Goal: Information Seeking & Learning: Find specific fact

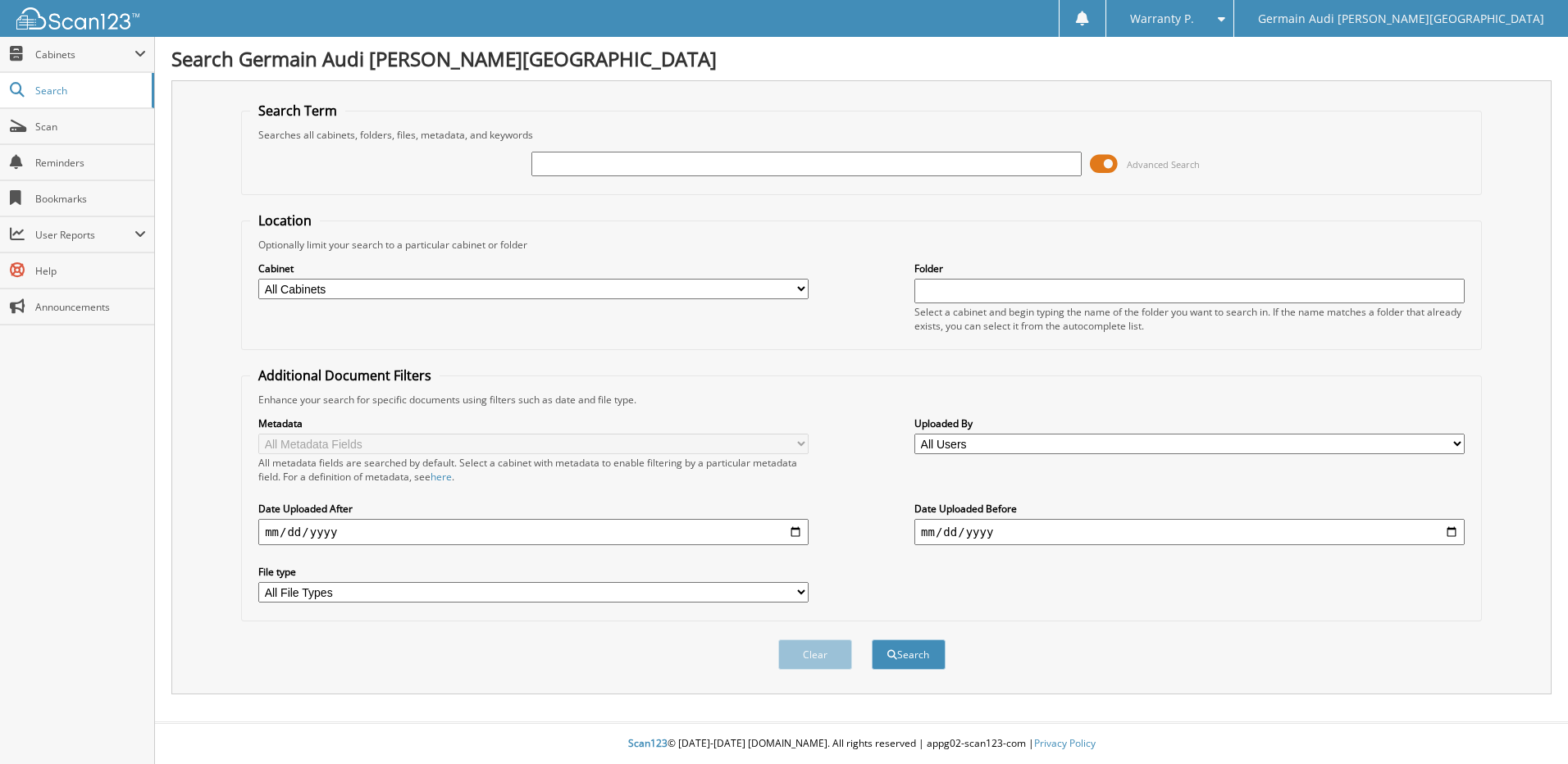
click at [640, 163] on input "text" at bounding box center [807, 164] width 551 height 25
type input "46969"
click at [872, 639] on button "Search" at bounding box center [909, 654] width 74 height 30
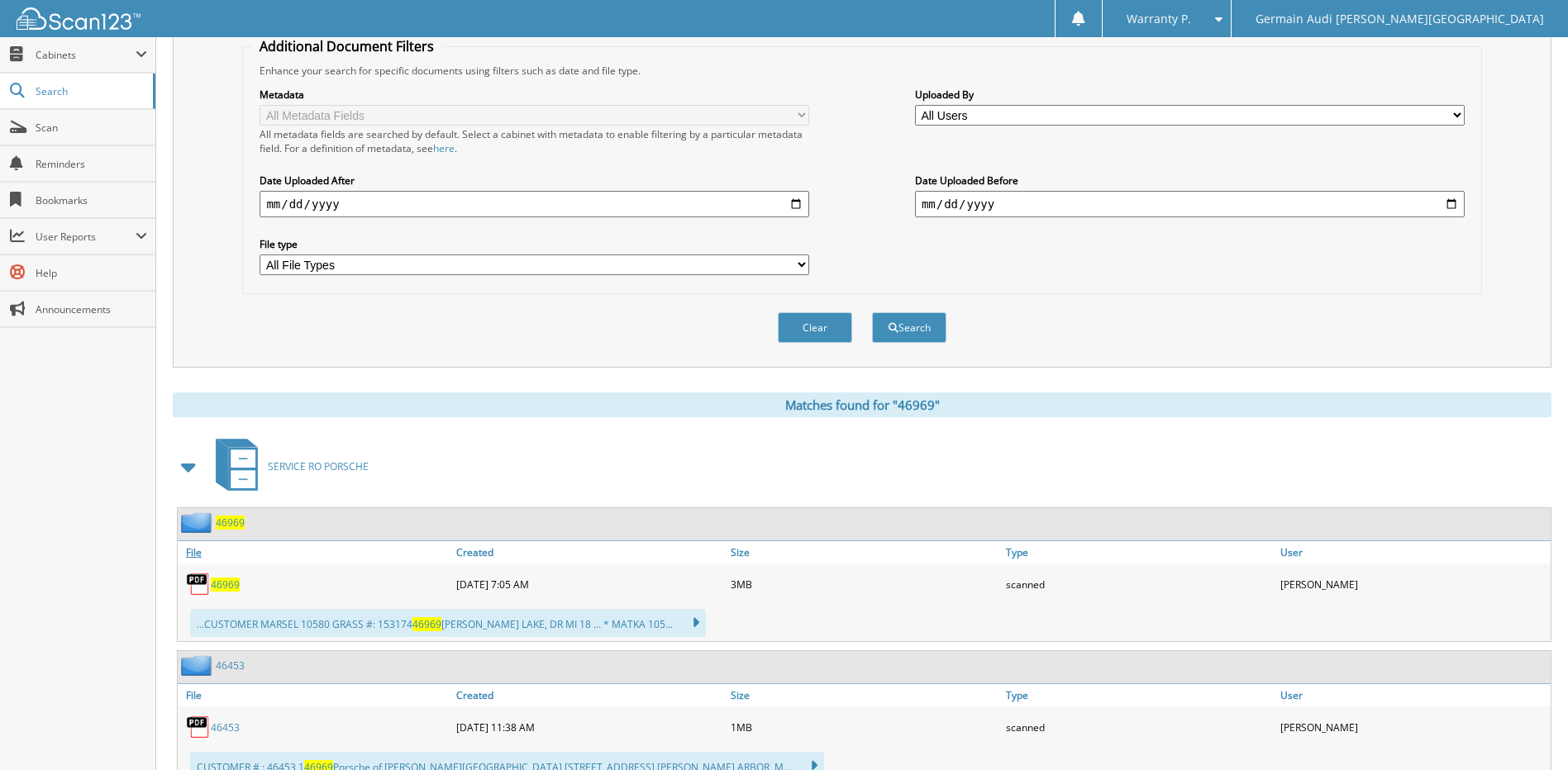
scroll to position [331, 0]
click at [215, 583] on span "46969" at bounding box center [224, 586] width 29 height 14
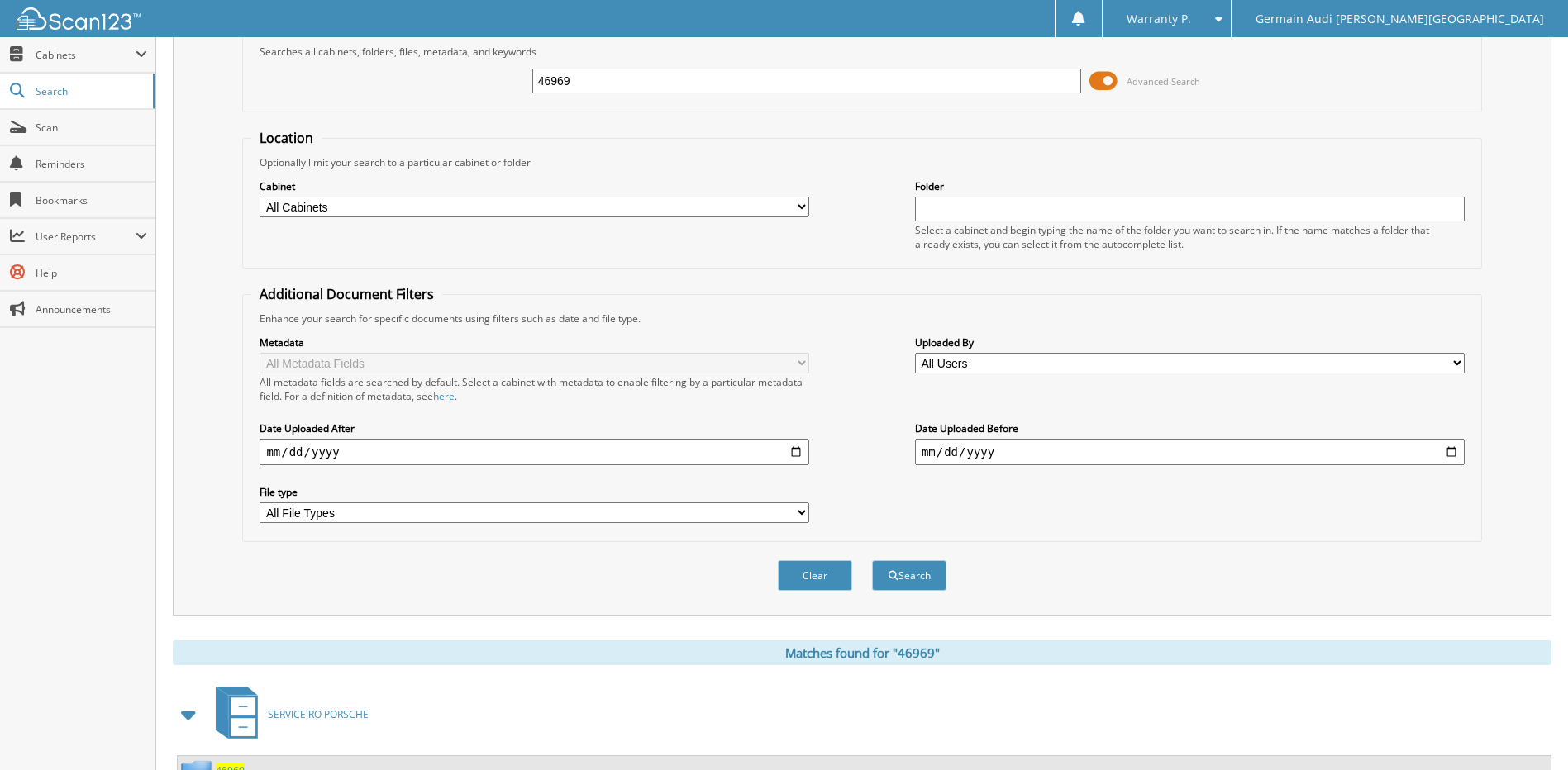
scroll to position [83, 0]
click at [588, 79] on input "46969" at bounding box center [807, 82] width 549 height 25
click at [588, 78] on input "46969" at bounding box center [807, 82] width 549 height 25
type input "47005"
click at [872, 562] on button "Search" at bounding box center [910, 577] width 74 height 31
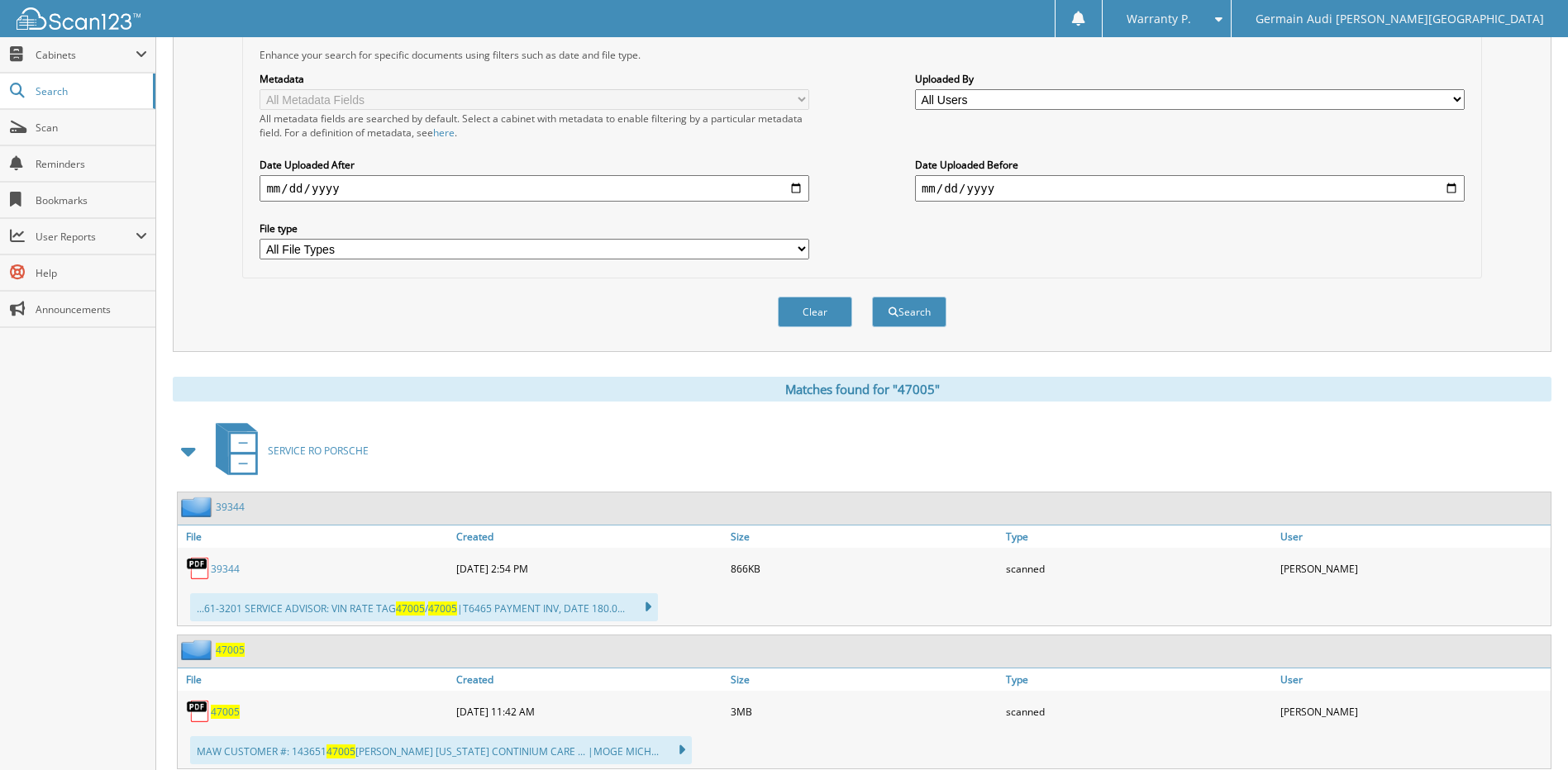
scroll to position [413, 0]
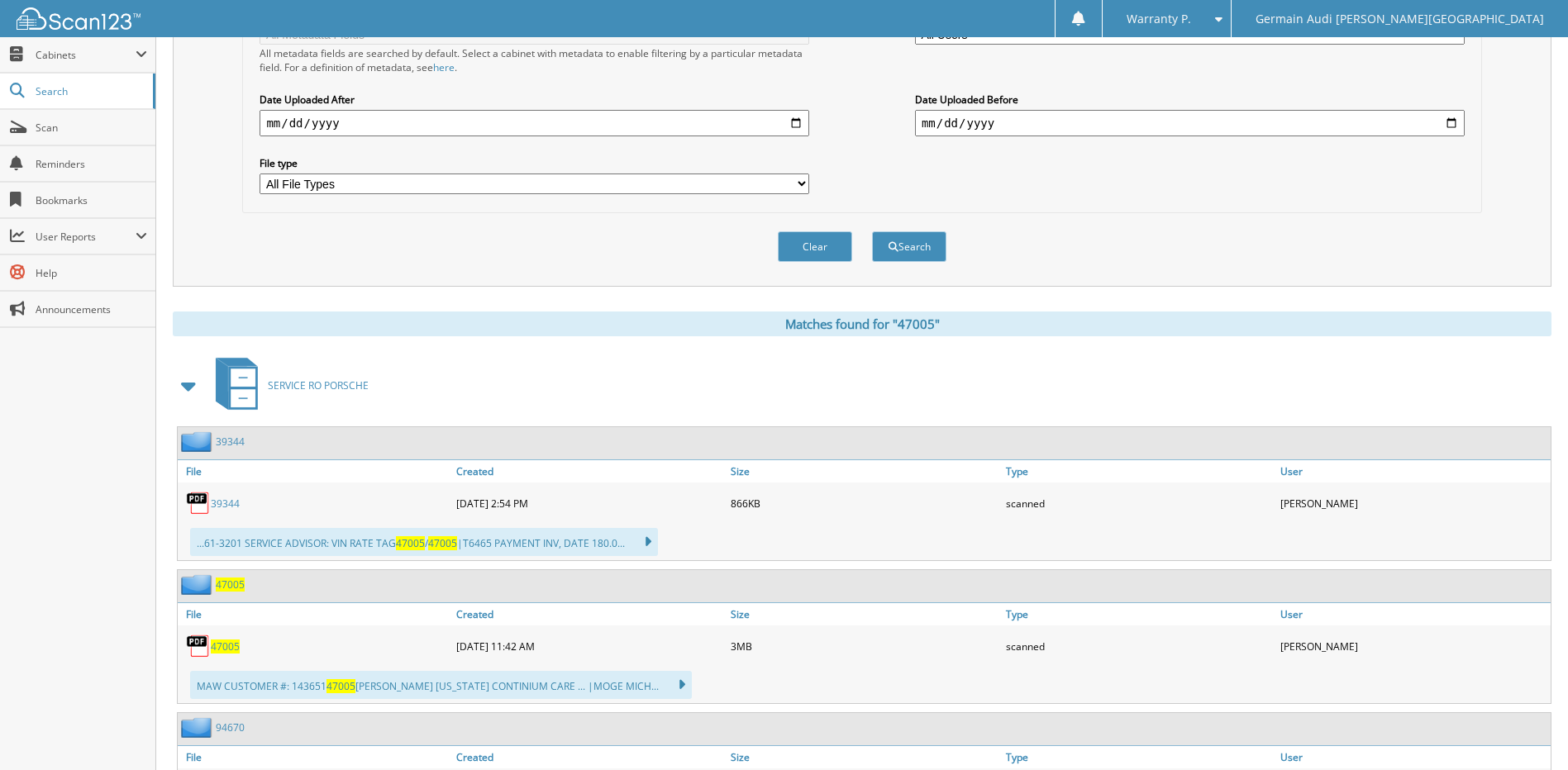
click at [223, 648] on span "47005" at bounding box center [224, 646] width 29 height 14
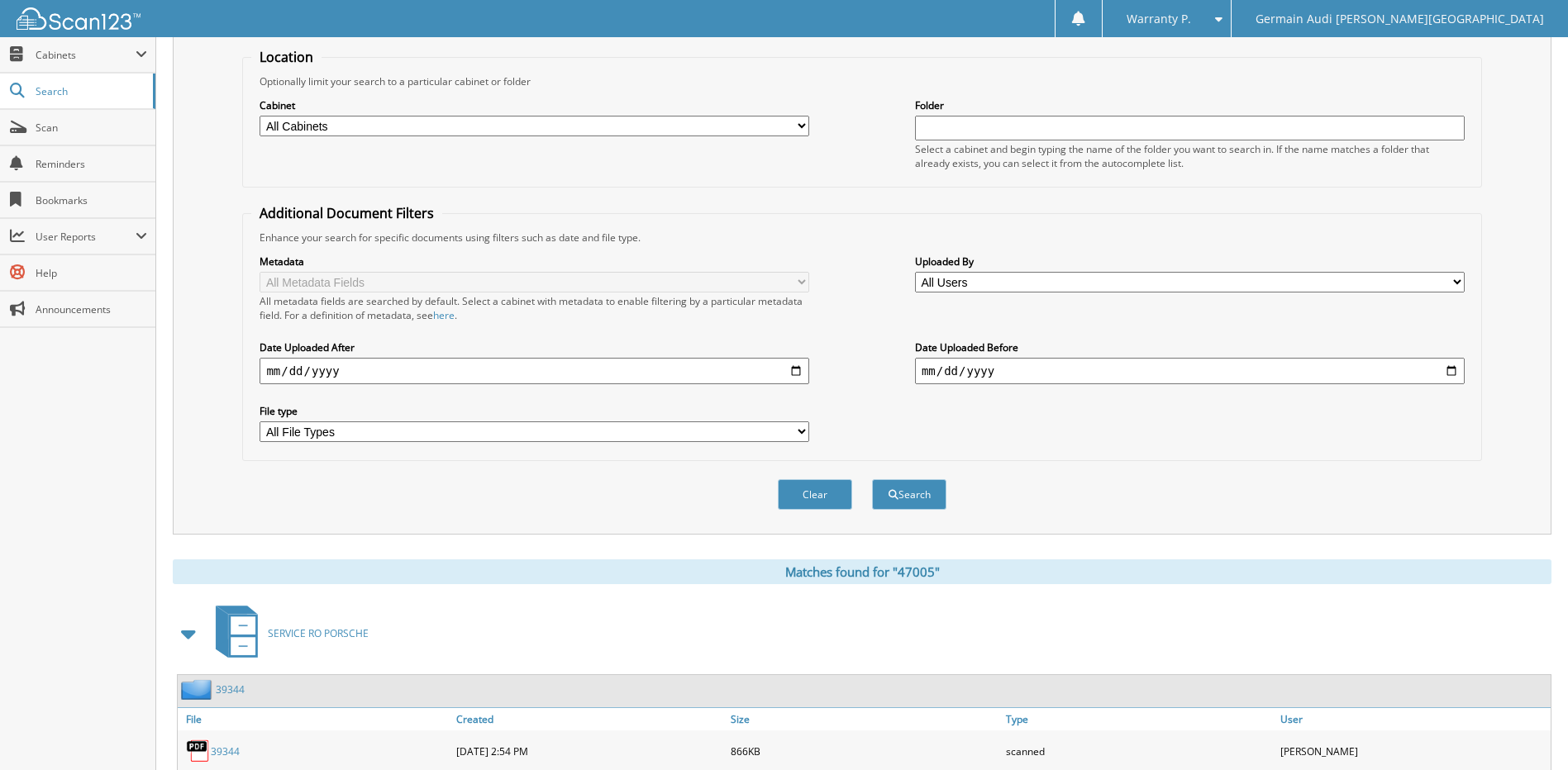
scroll to position [0, 0]
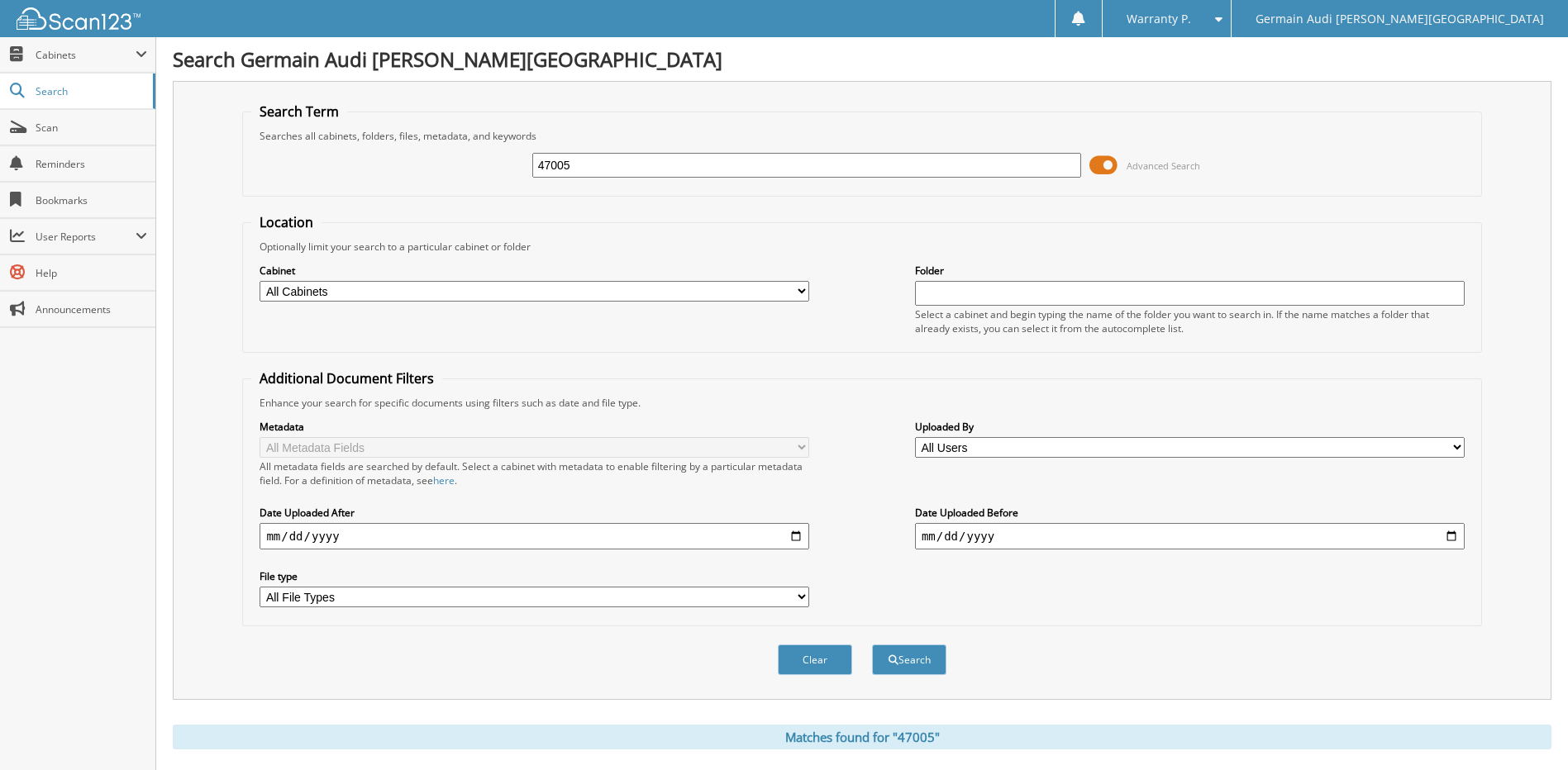
click at [577, 164] on input "47005" at bounding box center [807, 165] width 549 height 25
type input "46992"
click at [872, 644] on button "Search" at bounding box center [910, 659] width 74 height 31
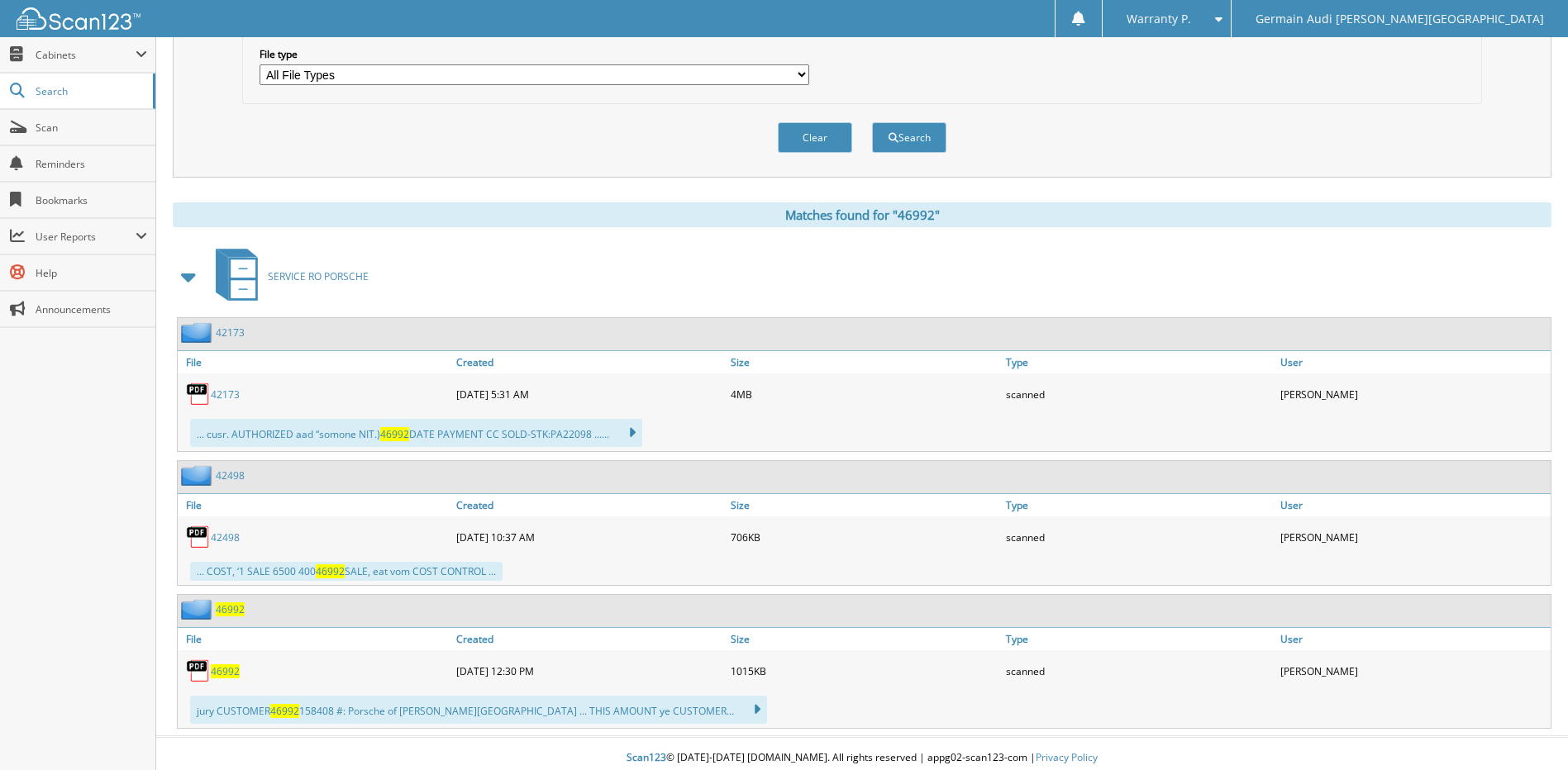
scroll to position [532, 0]
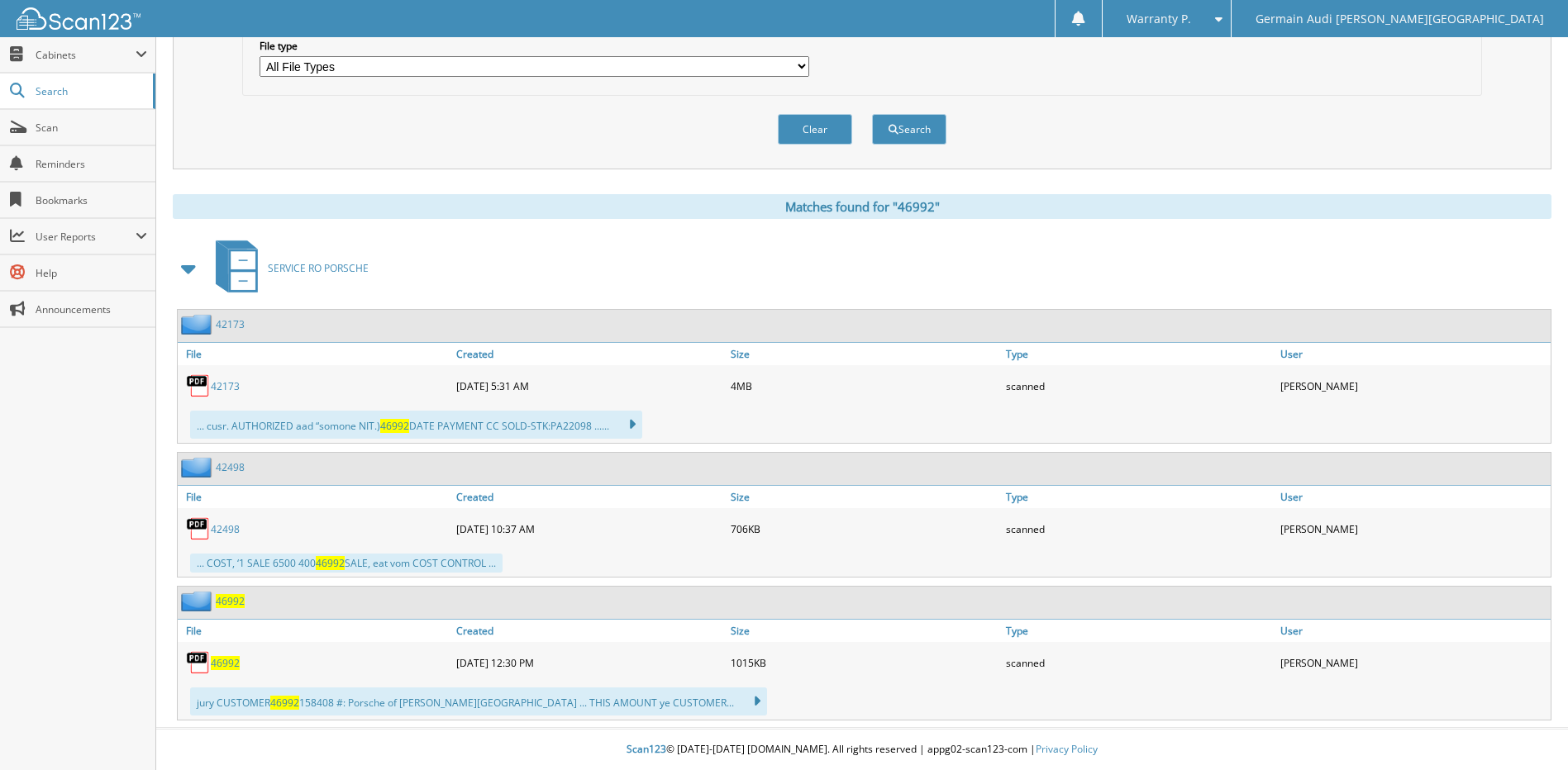
click at [217, 664] on span "46992" at bounding box center [224, 663] width 29 height 14
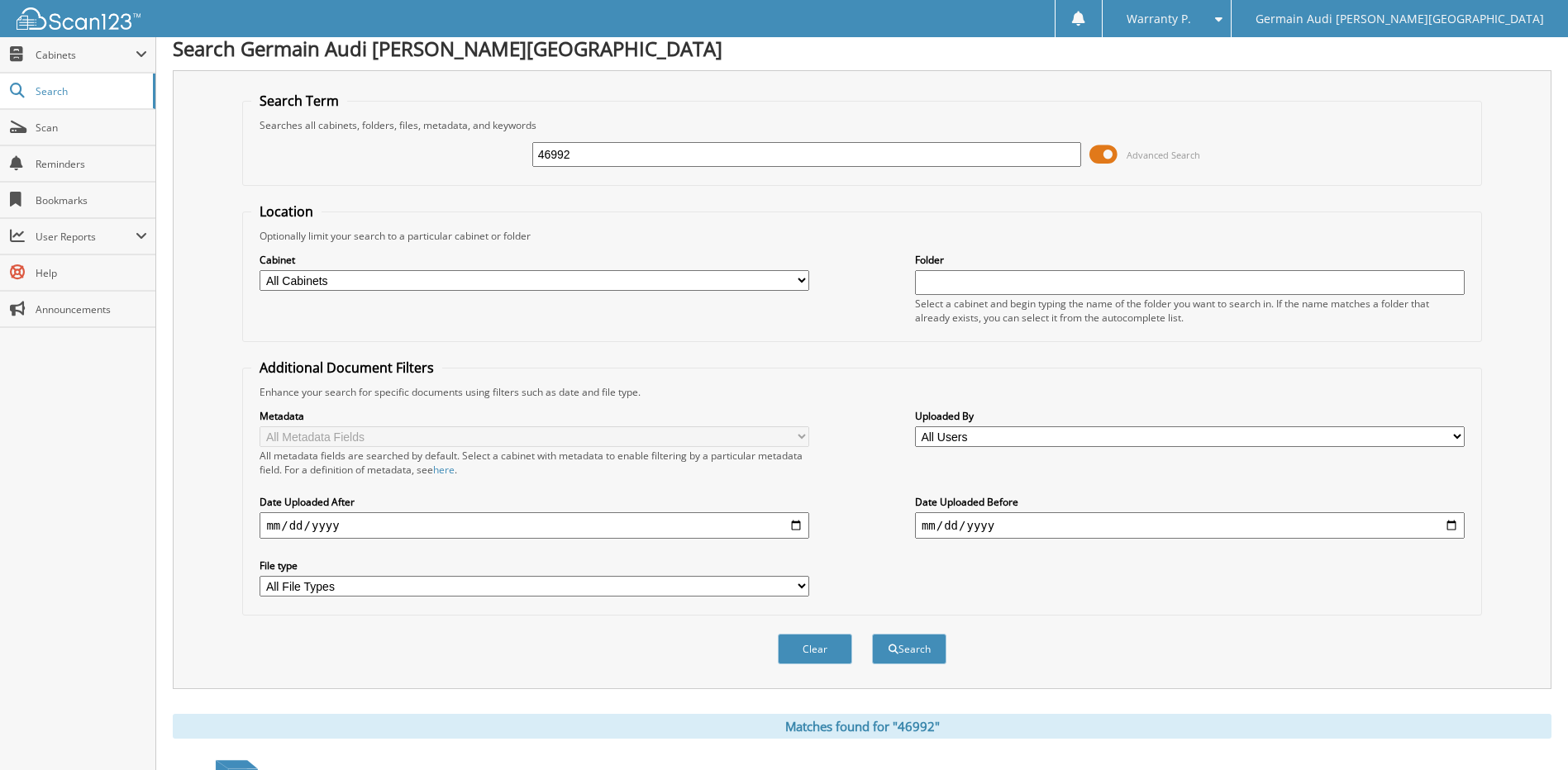
scroll to position [0, 0]
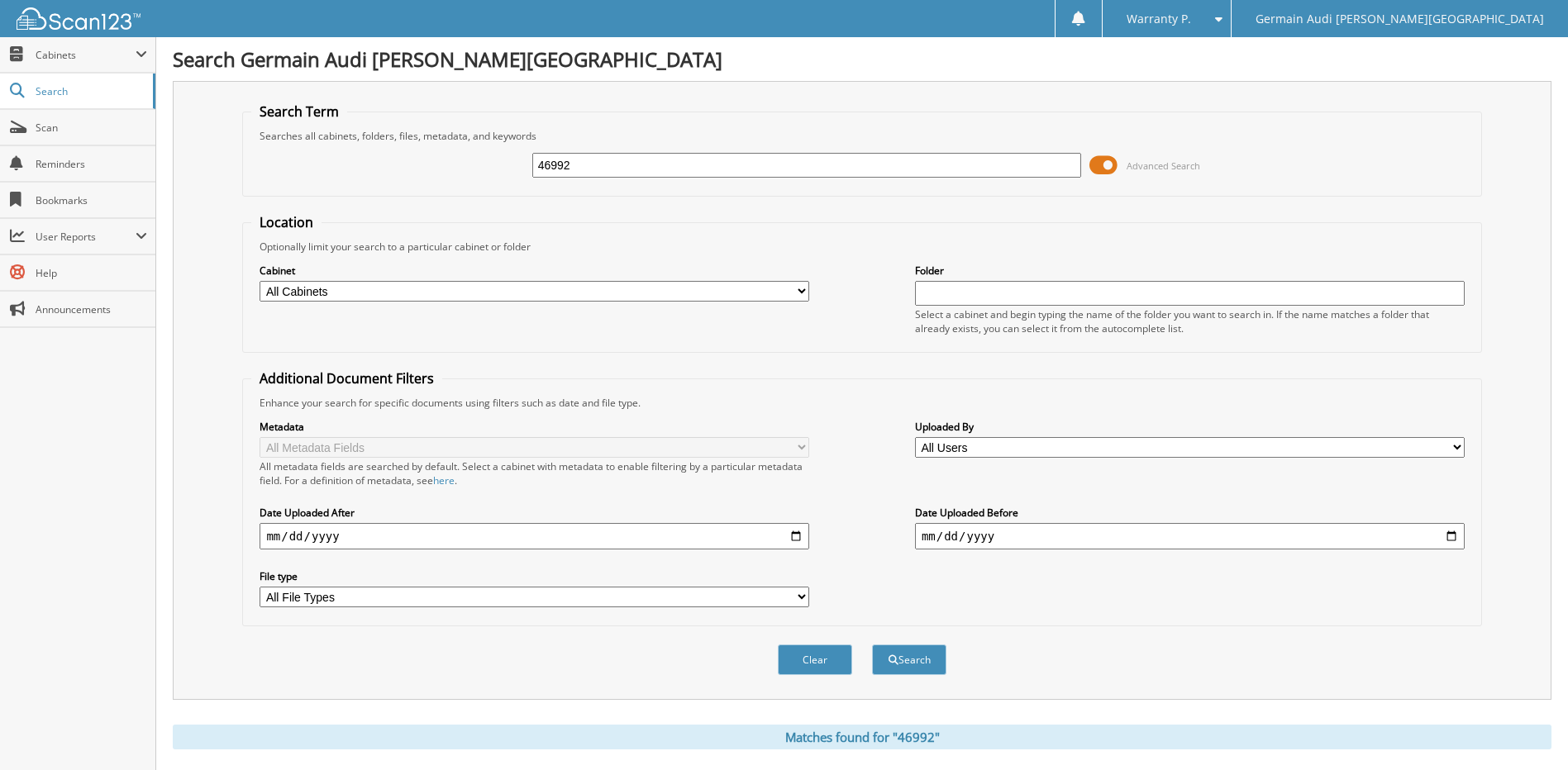
click at [593, 170] on input "46992" at bounding box center [807, 165] width 549 height 25
click at [593, 171] on input "46992" at bounding box center [807, 165] width 549 height 25
click at [593, 169] on input "46992" at bounding box center [807, 165] width 549 height 25
type input "47008"
click at [872, 644] on button "Search" at bounding box center [910, 659] width 74 height 31
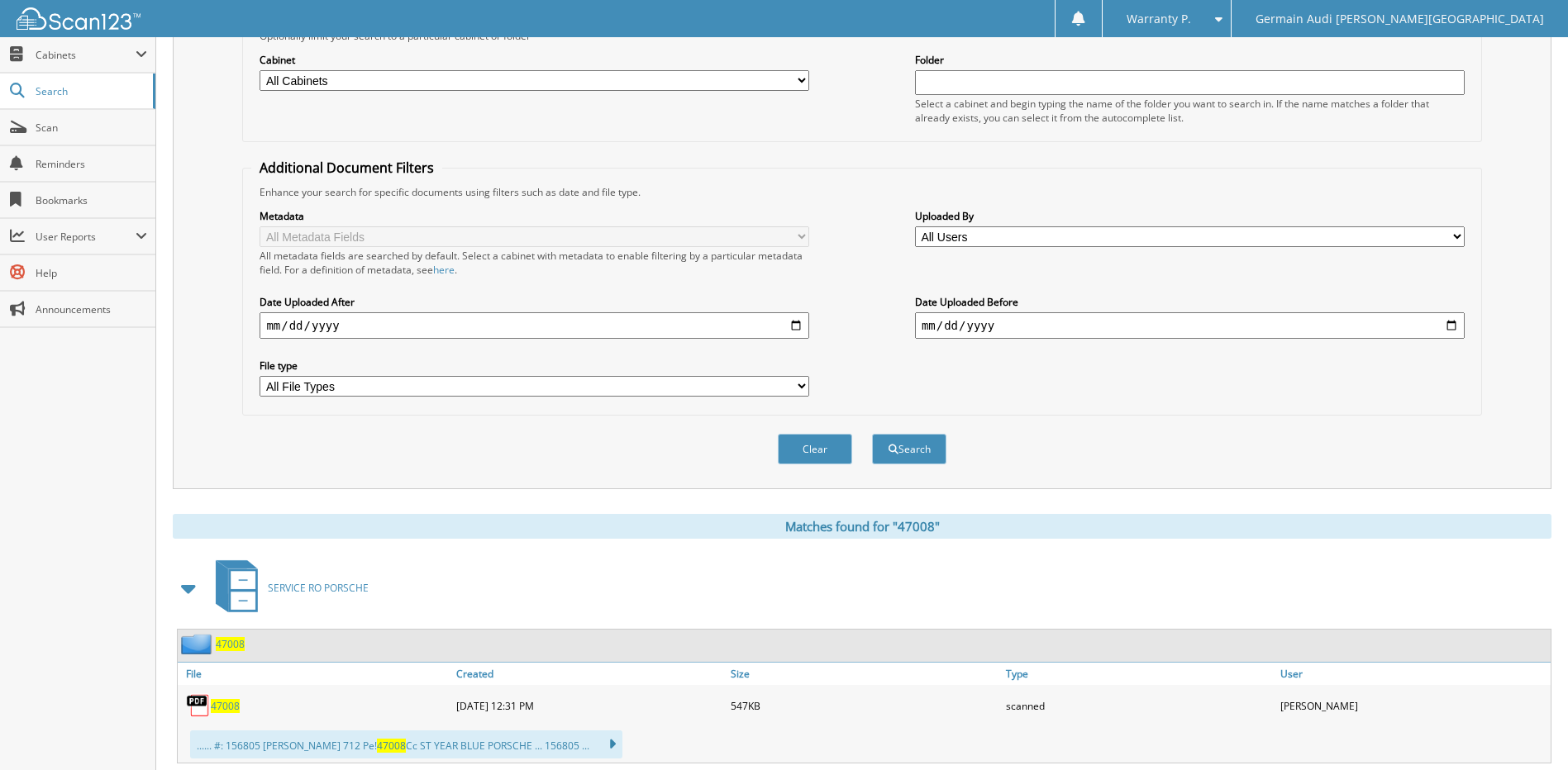
scroll to position [254, 0]
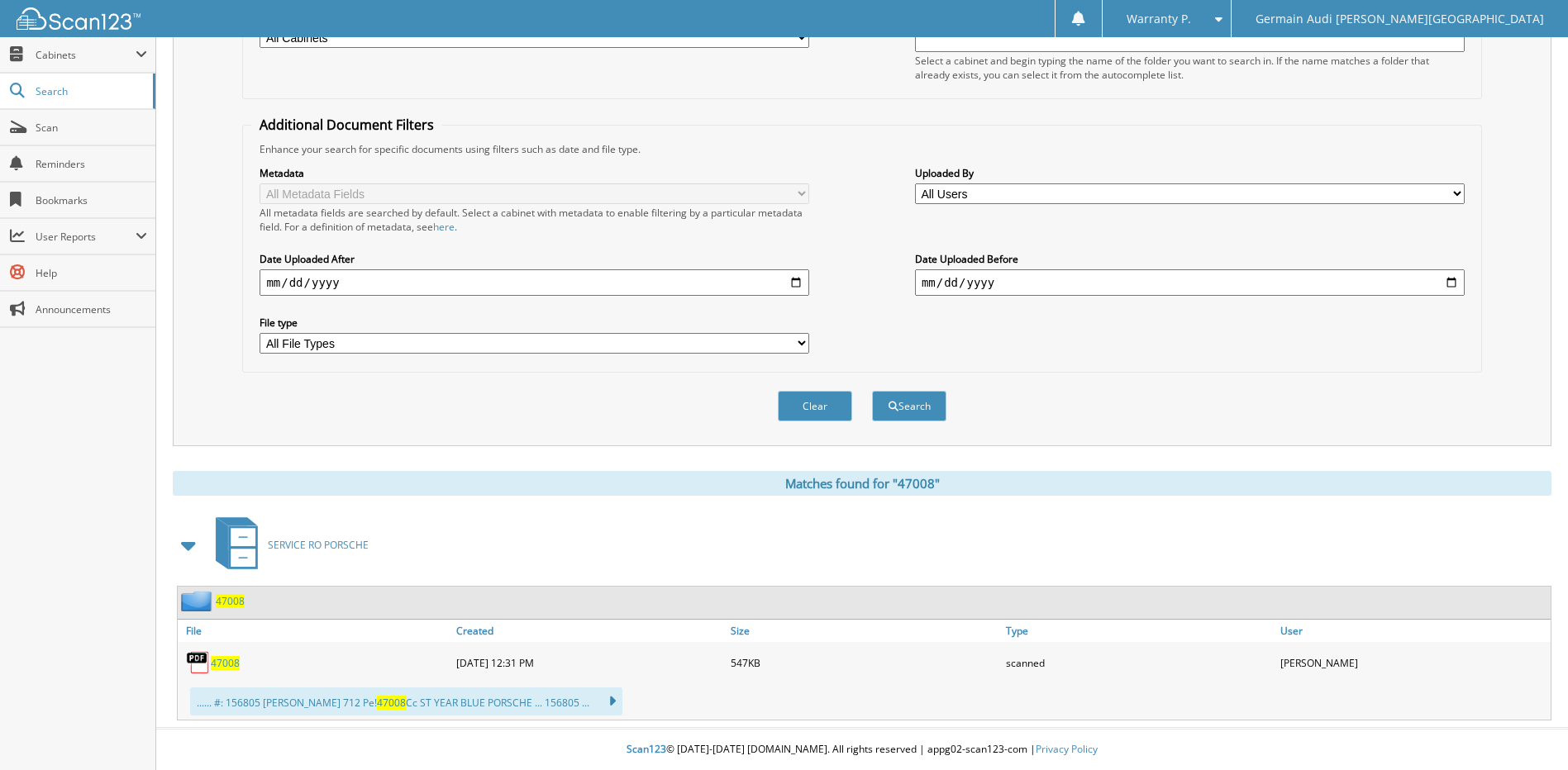
click at [233, 668] on span "47008" at bounding box center [224, 663] width 29 height 14
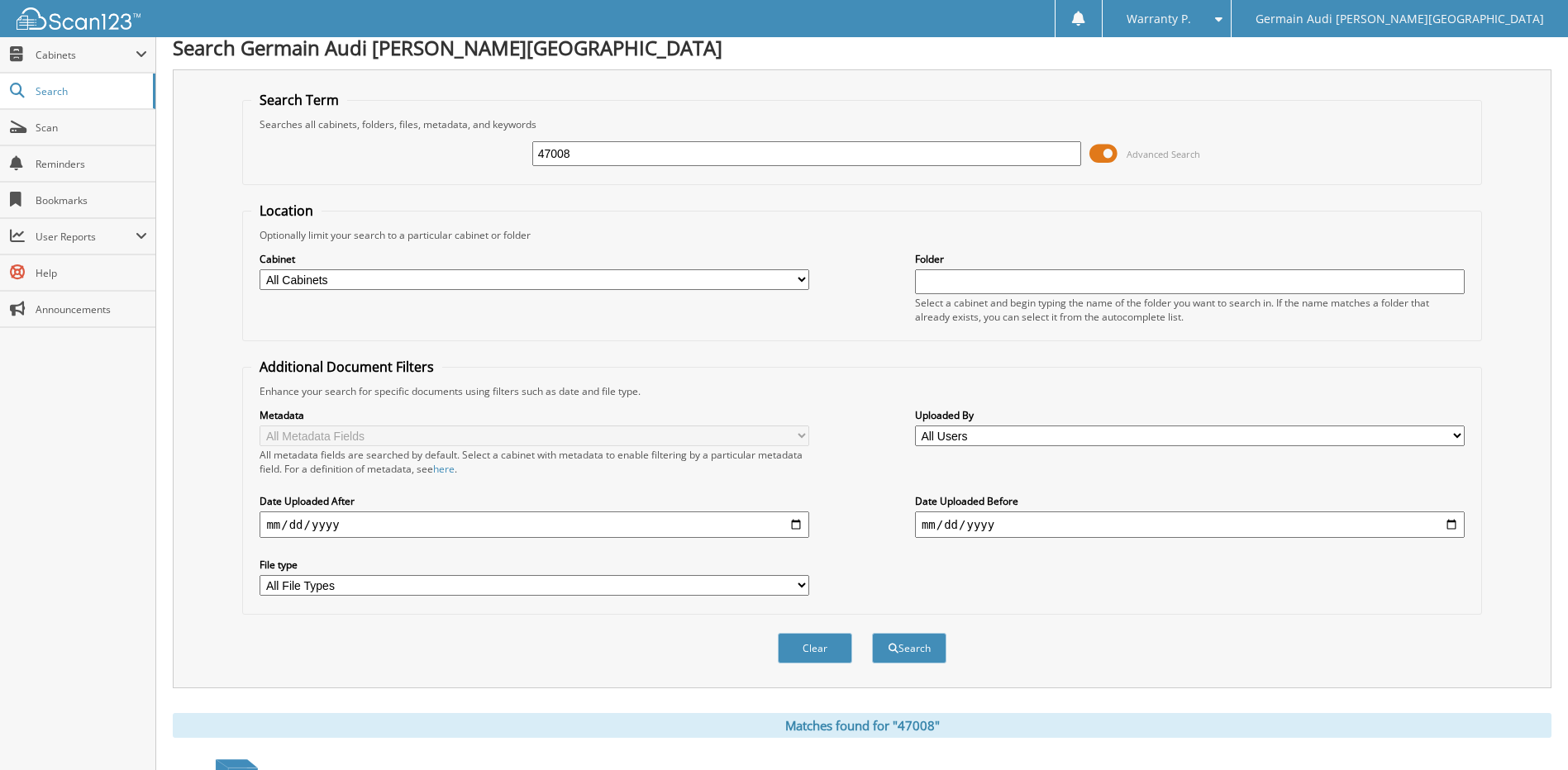
scroll to position [7, 0]
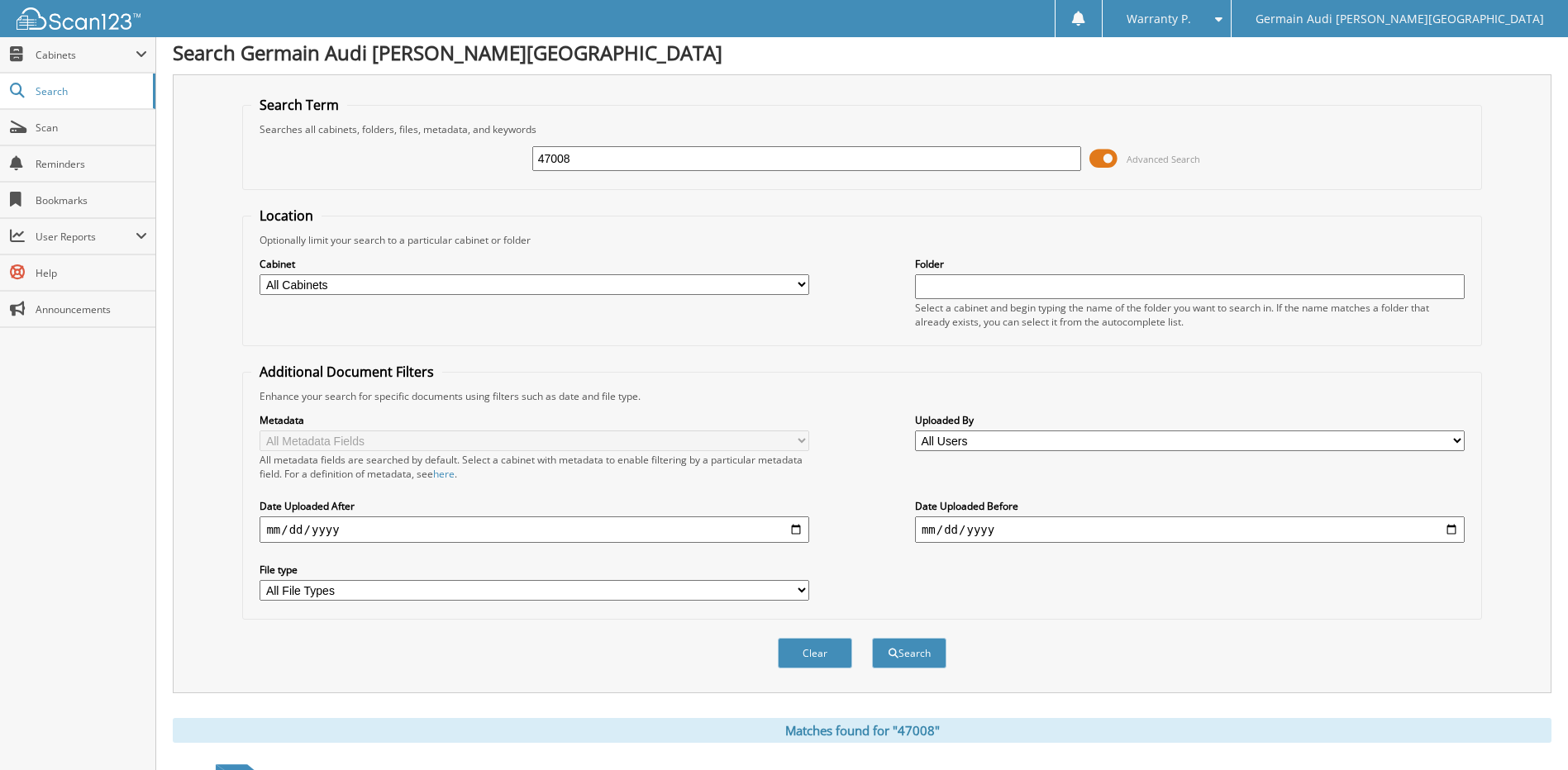
click at [594, 147] on input "47008" at bounding box center [807, 158] width 549 height 25
type input "47014"
click at [872, 638] on button "Search" at bounding box center [910, 653] width 74 height 31
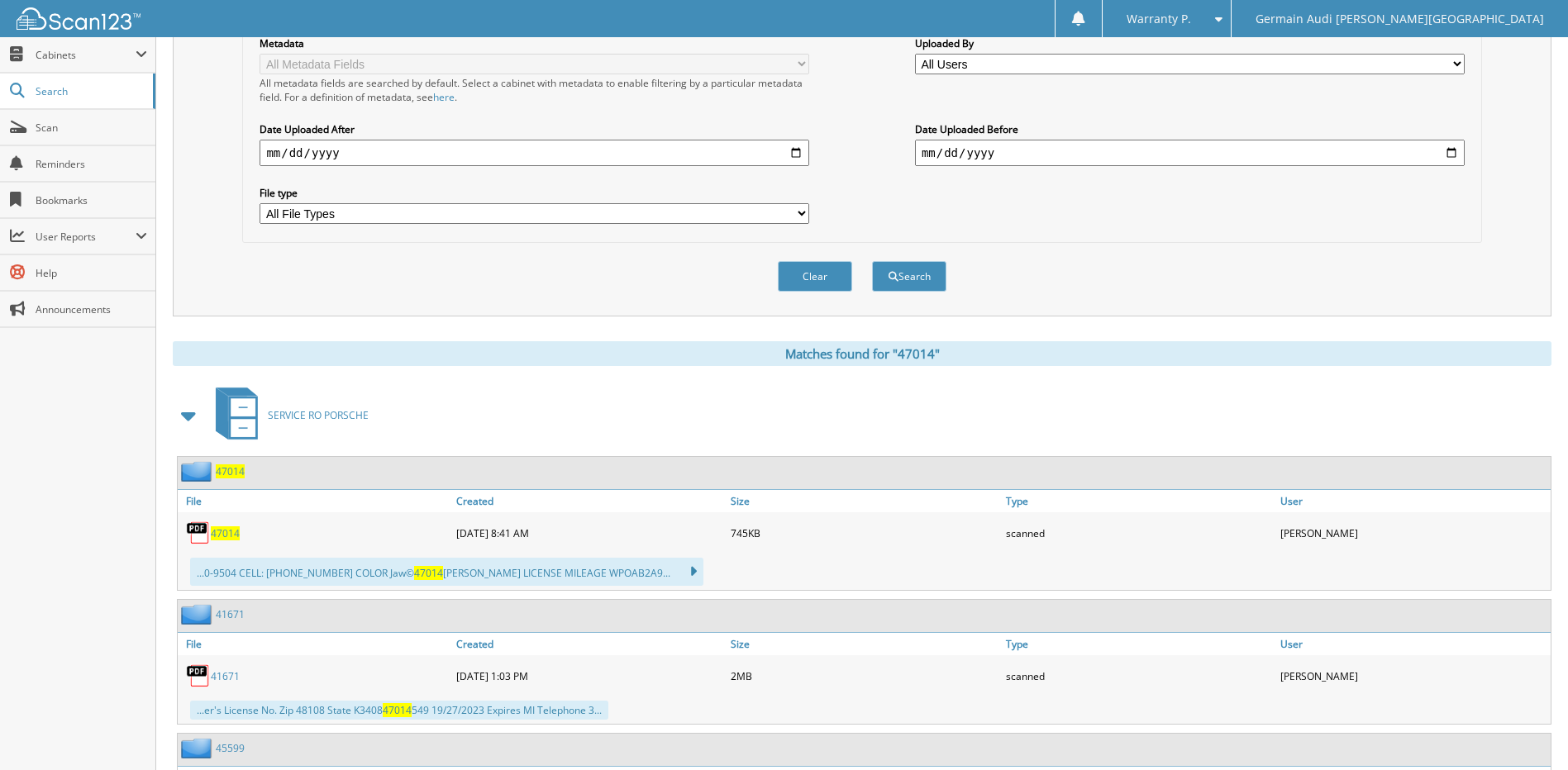
scroll to position [413, 0]
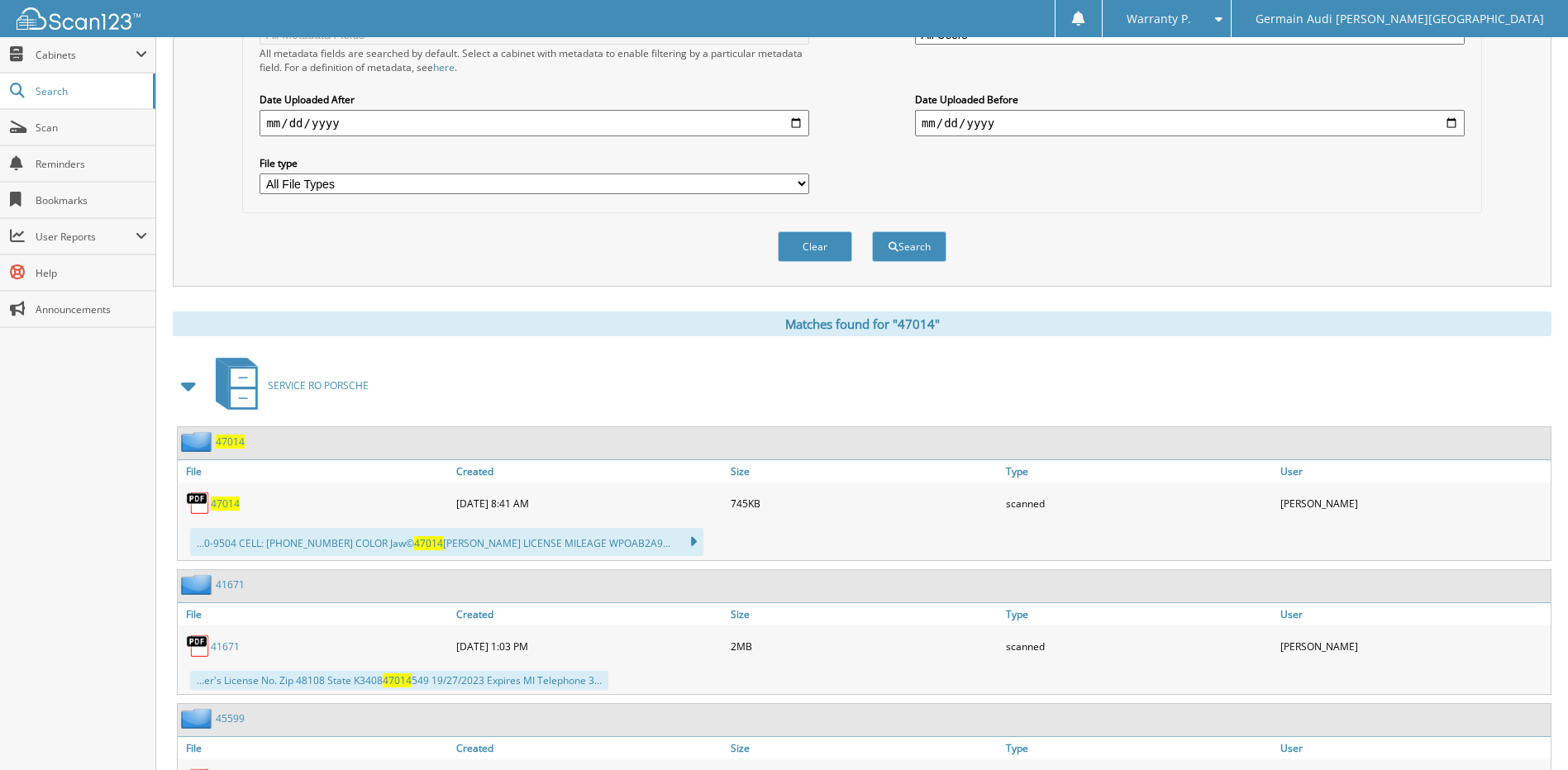
click at [222, 505] on span "47014" at bounding box center [224, 504] width 29 height 14
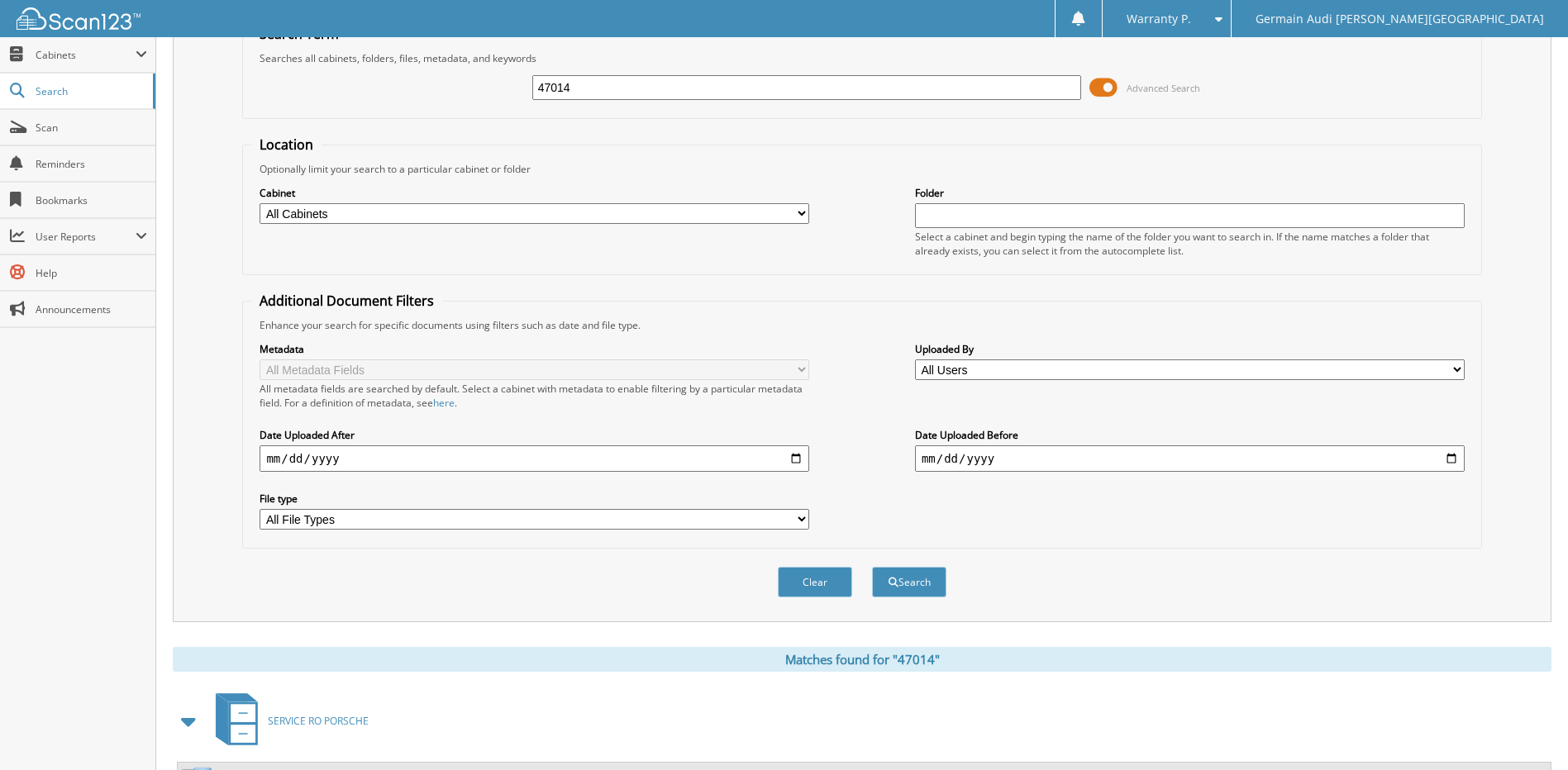
scroll to position [0, 0]
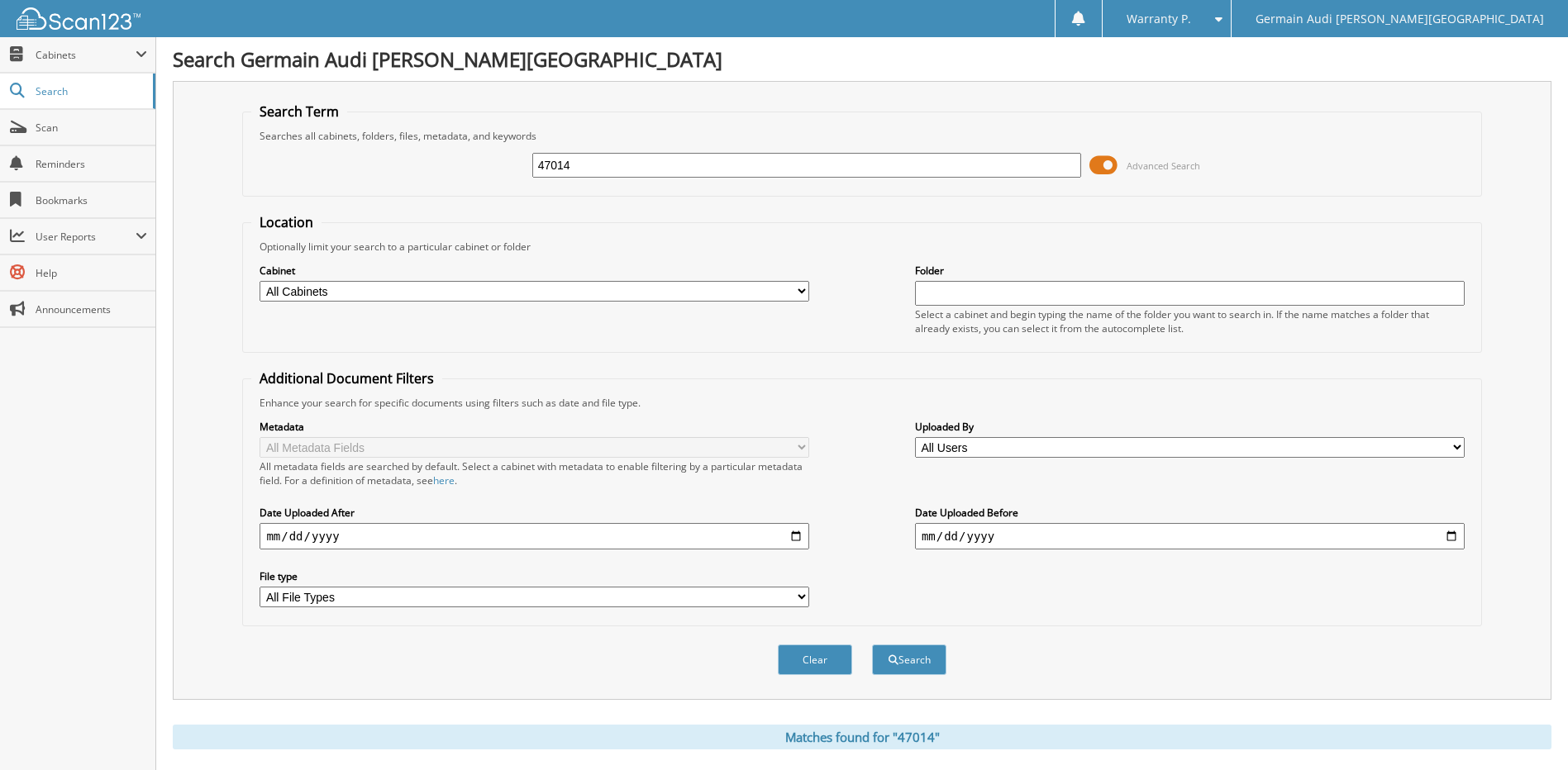
click at [662, 55] on h1 "Search Germain Audi [PERSON_NAME][GEOGRAPHIC_DATA]" at bounding box center [862, 59] width 1379 height 27
